Goal: Information Seeking & Learning: Learn about a topic

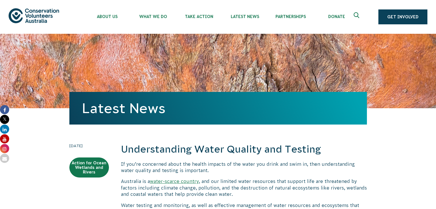
scroll to position [594, 0]
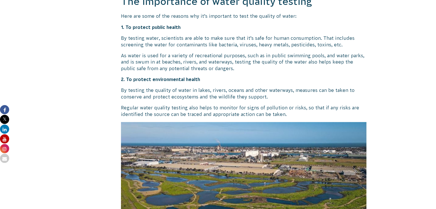
click at [230, 67] on p "As water is used for a variety of recreational purposes, such as in public swim…" at bounding box center [244, 62] width 246 height 19
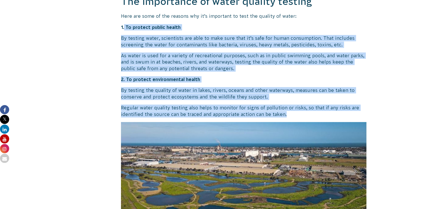
drag, startPoint x: 125, startPoint y: 24, endPoint x: 324, endPoint y: 116, distance: 219.1
copy div "To protect public health By testing water, scientists are able to make sure tha…"
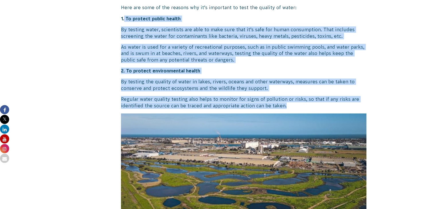
scroll to position [481, 0]
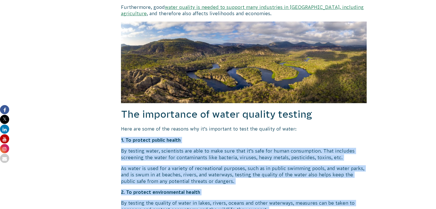
drag, startPoint x: 258, startPoint y: 178, endPoint x: 120, endPoint y: 137, distance: 144.4
copy div "2. Lo ipsumdo sitame consec Ad elitsed doeiu, temporinci utl etdo ma aliq enim …"
drag, startPoint x: 149, startPoint y: 157, endPoint x: 147, endPoint y: 149, distance: 8.6
copy div "2. Lo ipsumdo sitame consec Ad elitsed doeiu, temporinci utl etdo ma aliq enim …"
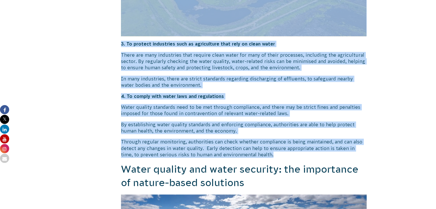
scroll to position [825, 0]
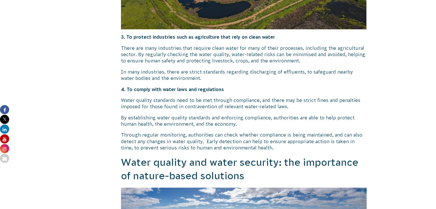
drag, startPoint x: 133, startPoint y: 92, endPoint x: 139, endPoint y: 92, distance: 5.7
drag, startPoint x: 139, startPoint y: 92, endPoint x: 232, endPoint y: 87, distance: 92.8
click at [252, 87] on p "4. To comply with water laws and regulations" at bounding box center [244, 89] width 246 height 6
click at [219, 89] on strong "4. To comply with water laws and regulations" at bounding box center [172, 89] width 103 height 5
drag, startPoint x: 236, startPoint y: 90, endPoint x: 139, endPoint y: 88, distance: 97.6
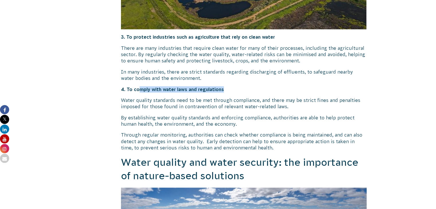
click at [139, 88] on p "4. To comply with water laws and regulations" at bounding box center [244, 89] width 246 height 6
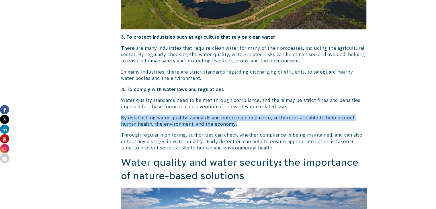
drag, startPoint x: 118, startPoint y: 115, endPoint x: 248, endPoint y: 123, distance: 130.2
copy p "By establishing water quality standards and enforcing compliance, authorities a…"
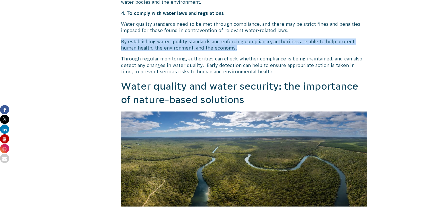
scroll to position [911, 0]
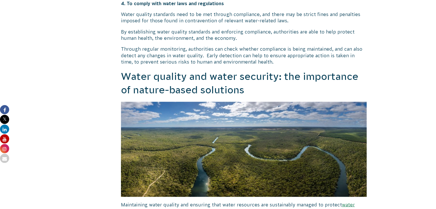
click at [272, 50] on p "Through regular monitoring, authorities can check whether compliance is being m…" at bounding box center [244, 55] width 246 height 19
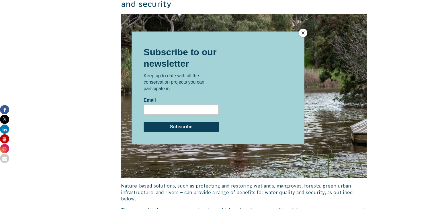
scroll to position [1227, 0]
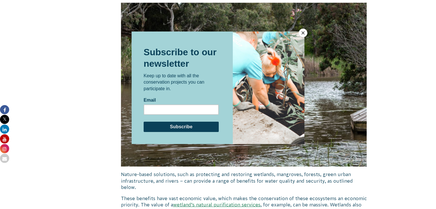
click at [304, 33] on button "Close" at bounding box center [303, 33] width 9 height 9
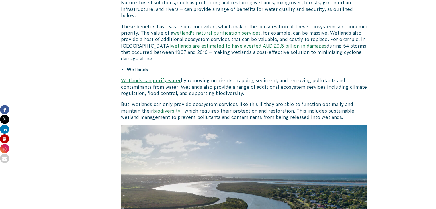
scroll to position [1543, 0]
